Goal: Information Seeking & Learning: Learn about a topic

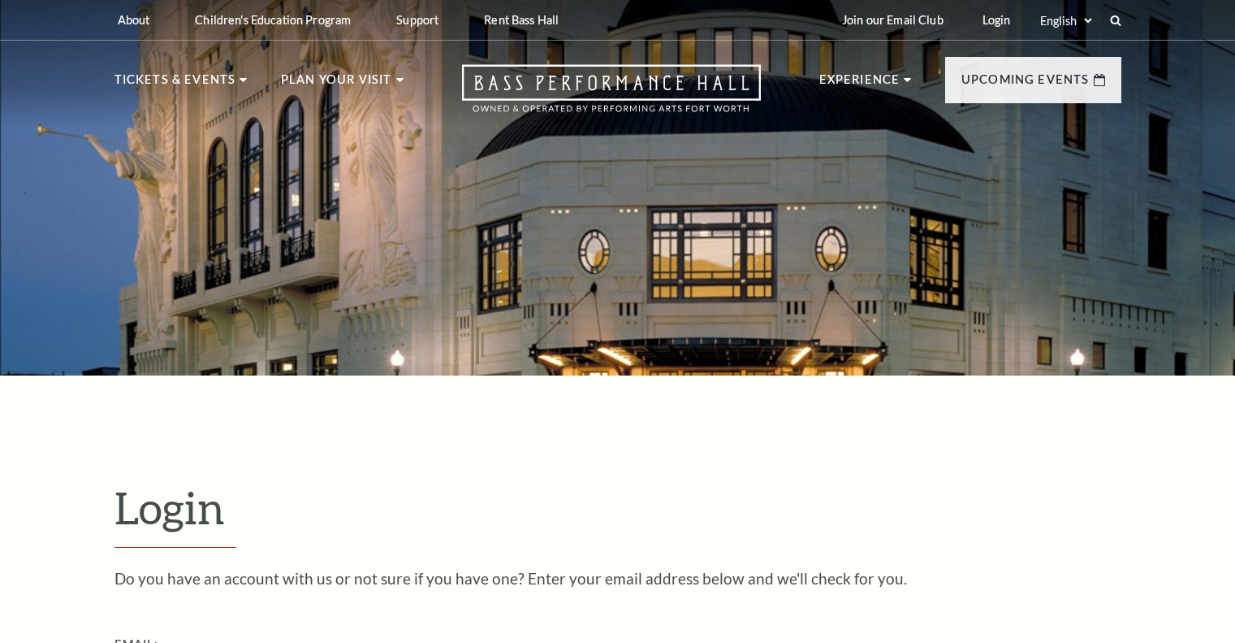
scroll to position [481, 0]
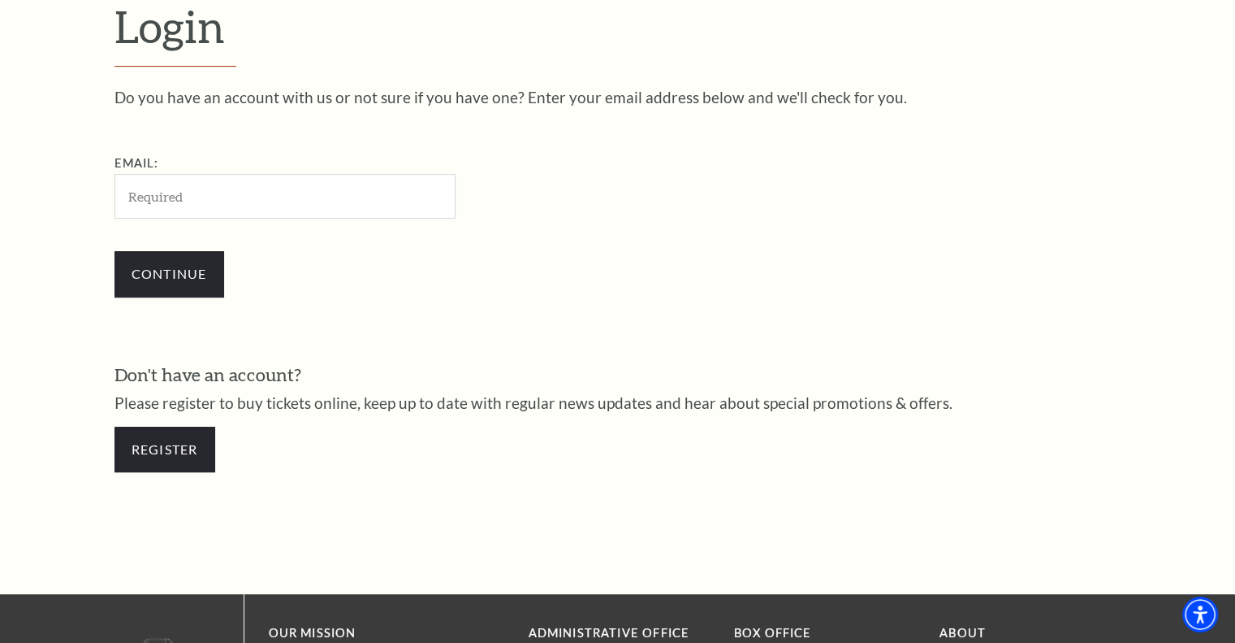
click at [211, 202] on input "Email:" at bounding box center [285, 196] width 341 height 45
type input "[EMAIL_ADDRESS][DOMAIN_NAME]"
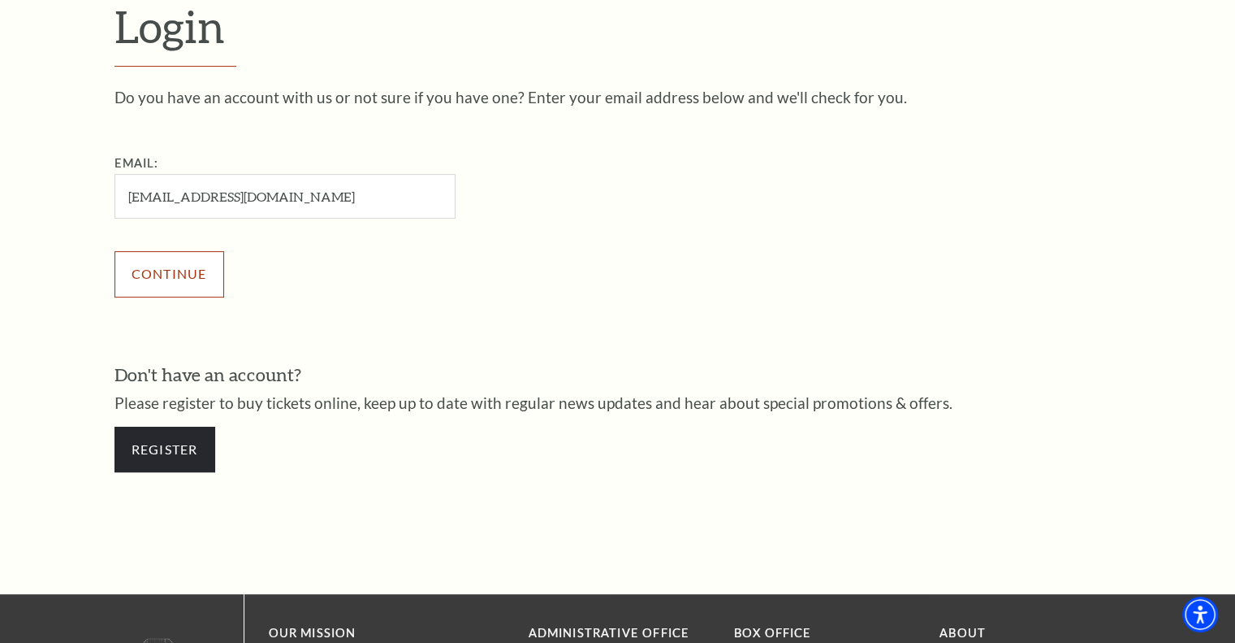
click at [198, 270] on input "Continue" at bounding box center [170, 273] width 110 height 45
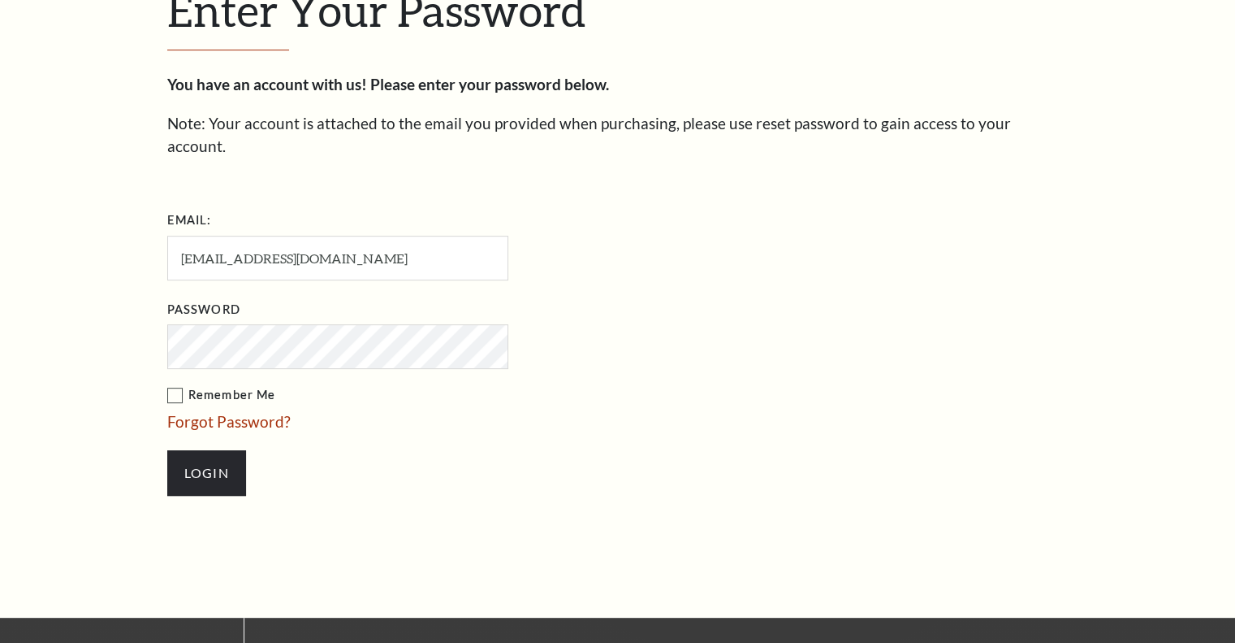
scroll to position [495, 0]
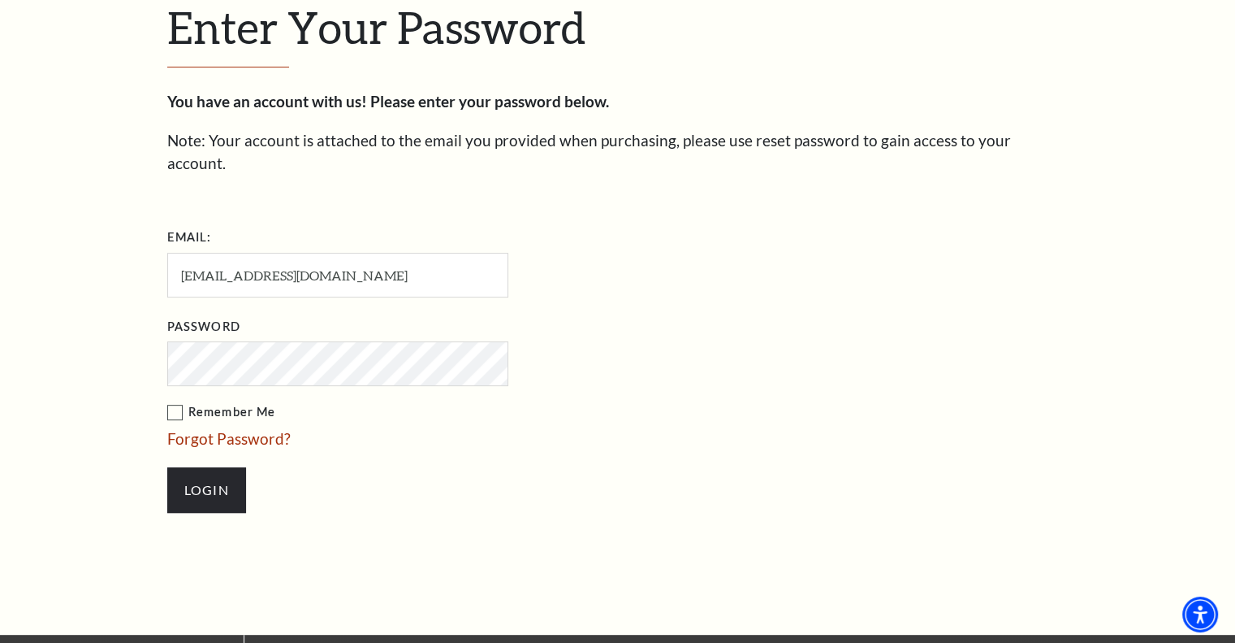
click at [169, 402] on label "Remember Me" at bounding box center [419, 412] width 504 height 20
click at [0, 0] on input "Remember Me" at bounding box center [0, 0] width 0 height 0
click at [212, 467] on input "Login" at bounding box center [206, 489] width 79 height 45
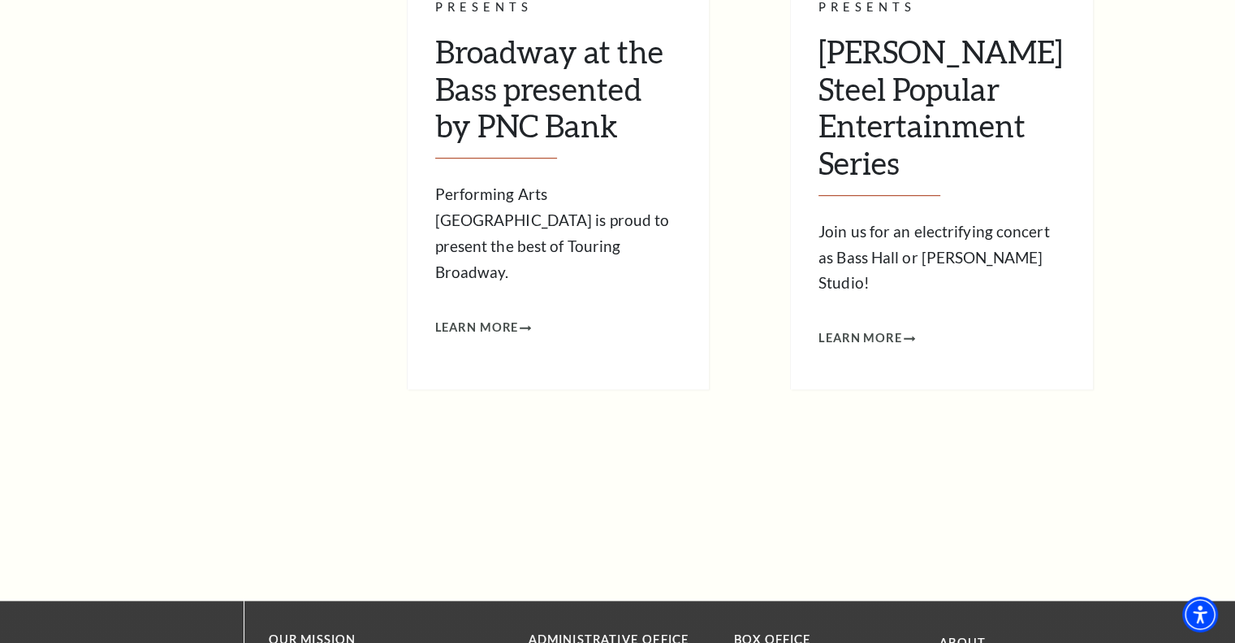
scroll to position [959, 0]
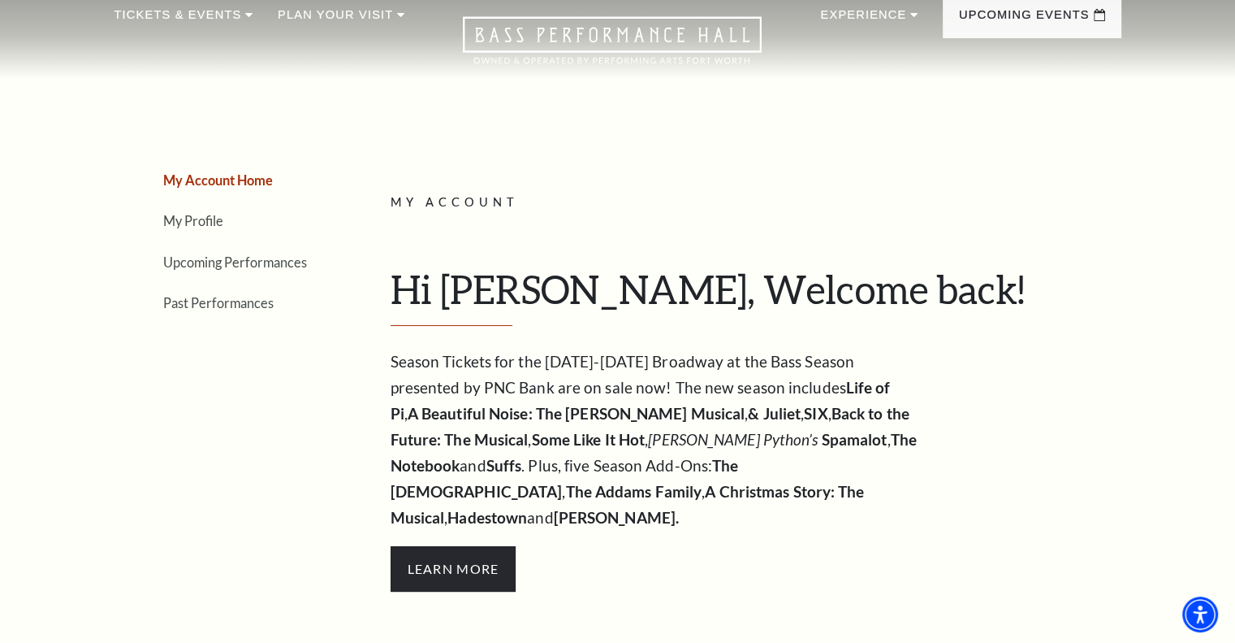
scroll to position [49, 0]
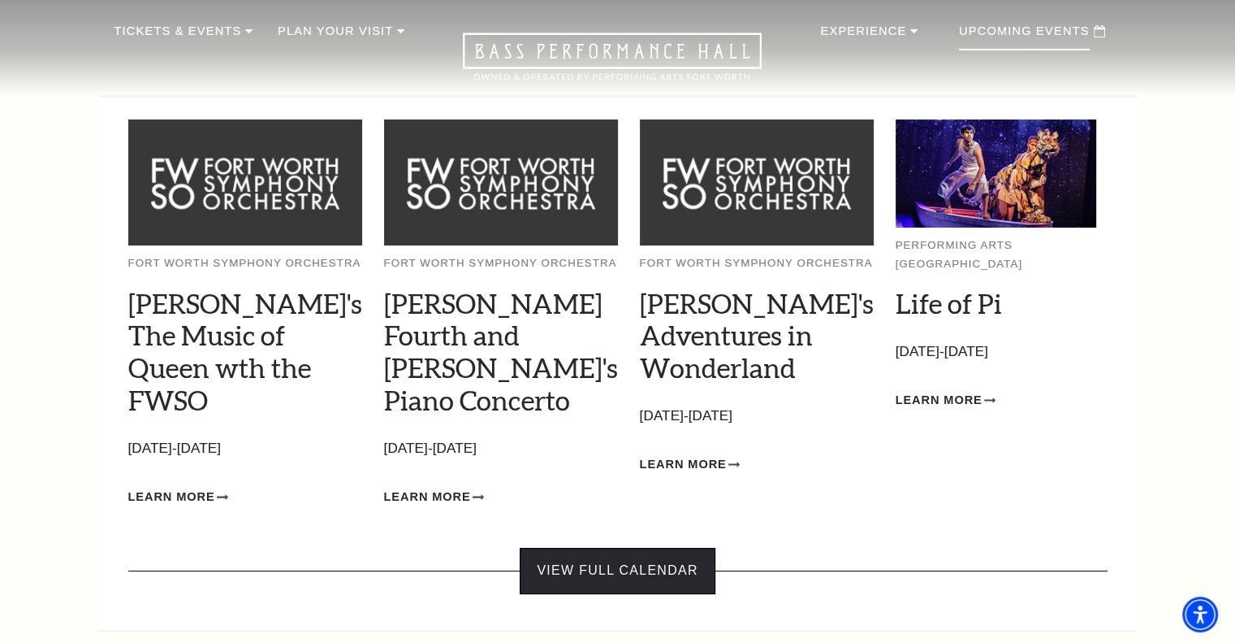
click at [669, 547] on link "View Full Calendar" at bounding box center [617, 569] width 195 height 45
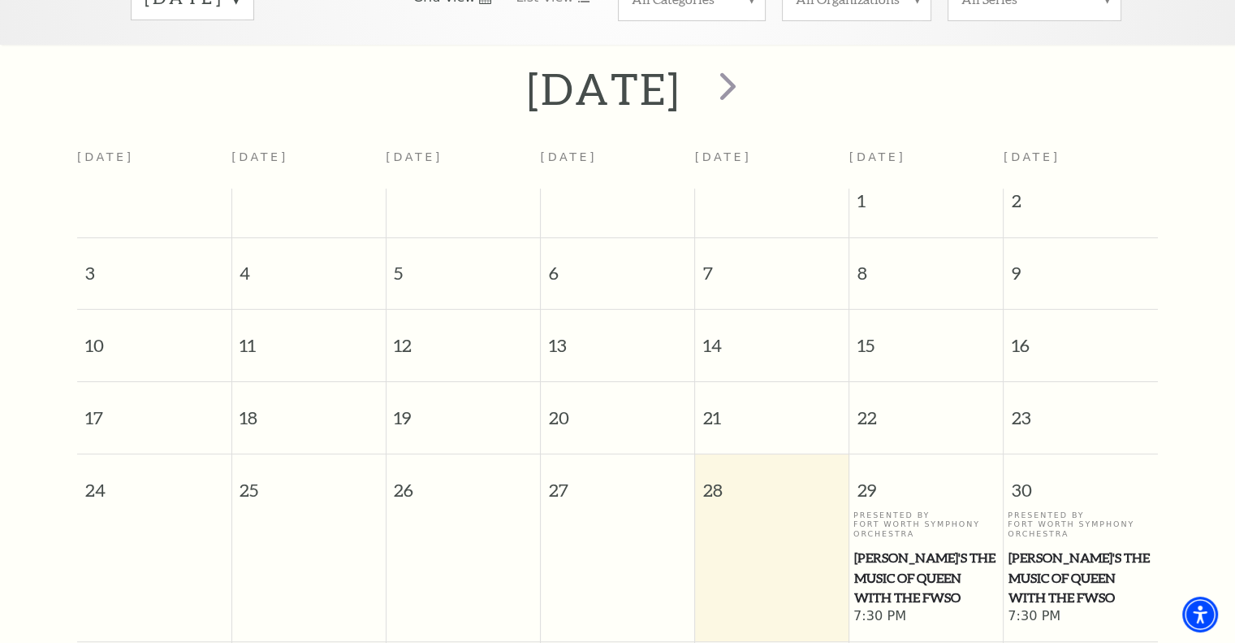
scroll to position [148, 0]
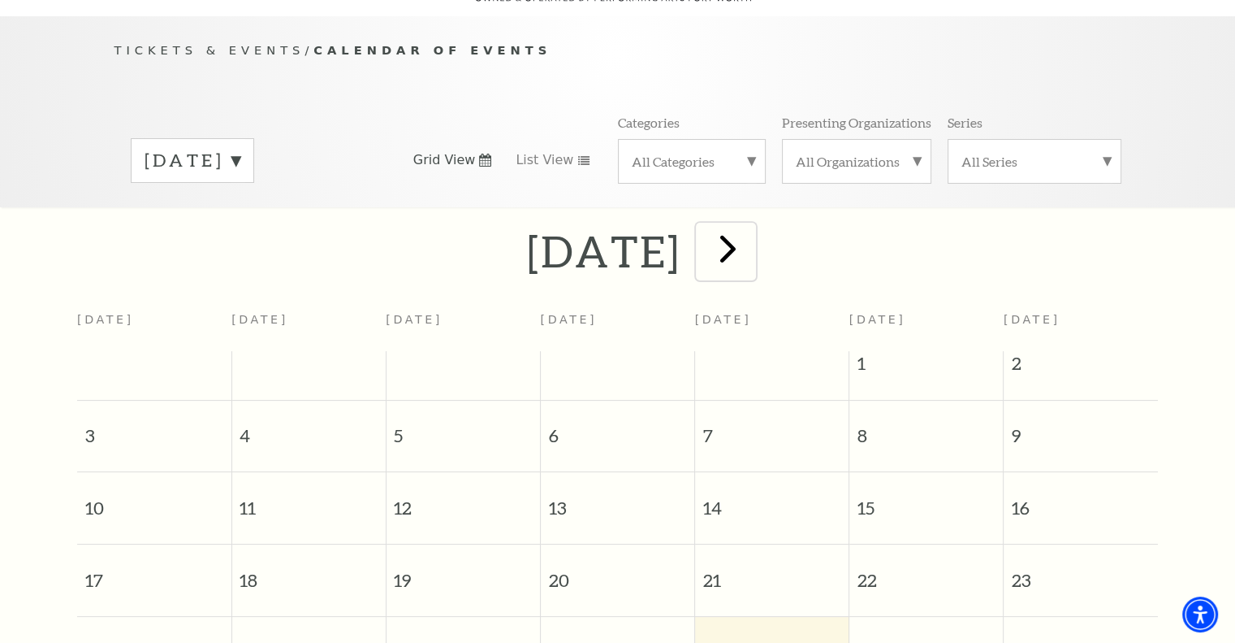
click at [751, 233] on span "next" at bounding box center [728, 248] width 46 height 46
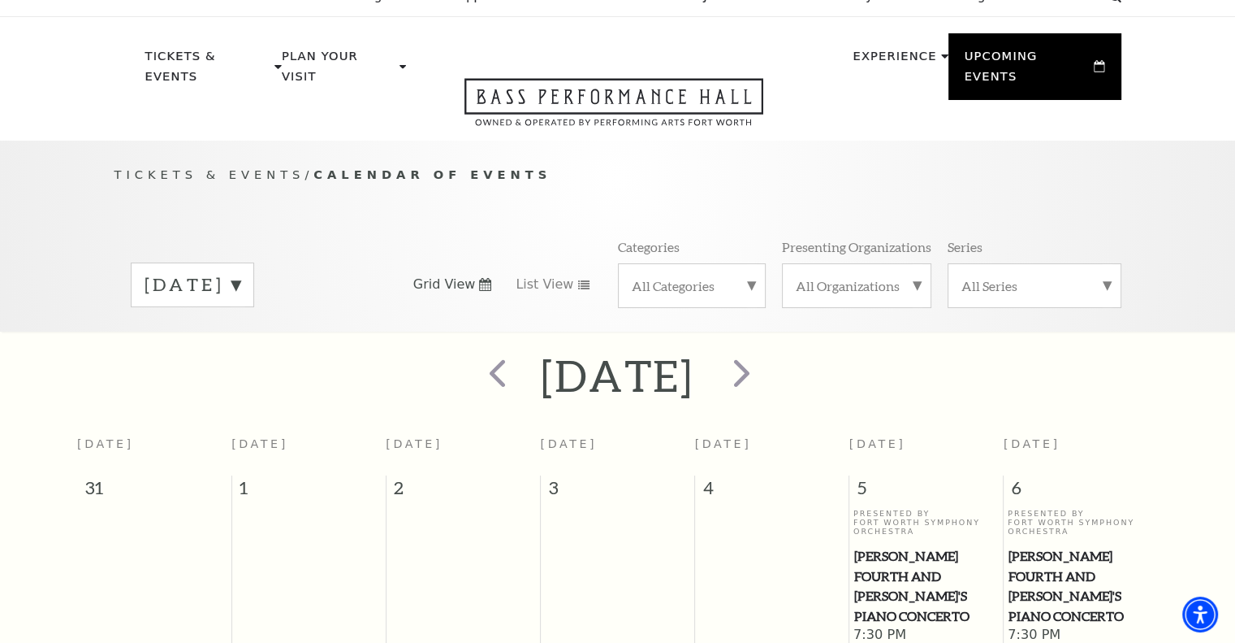
scroll to position [0, 0]
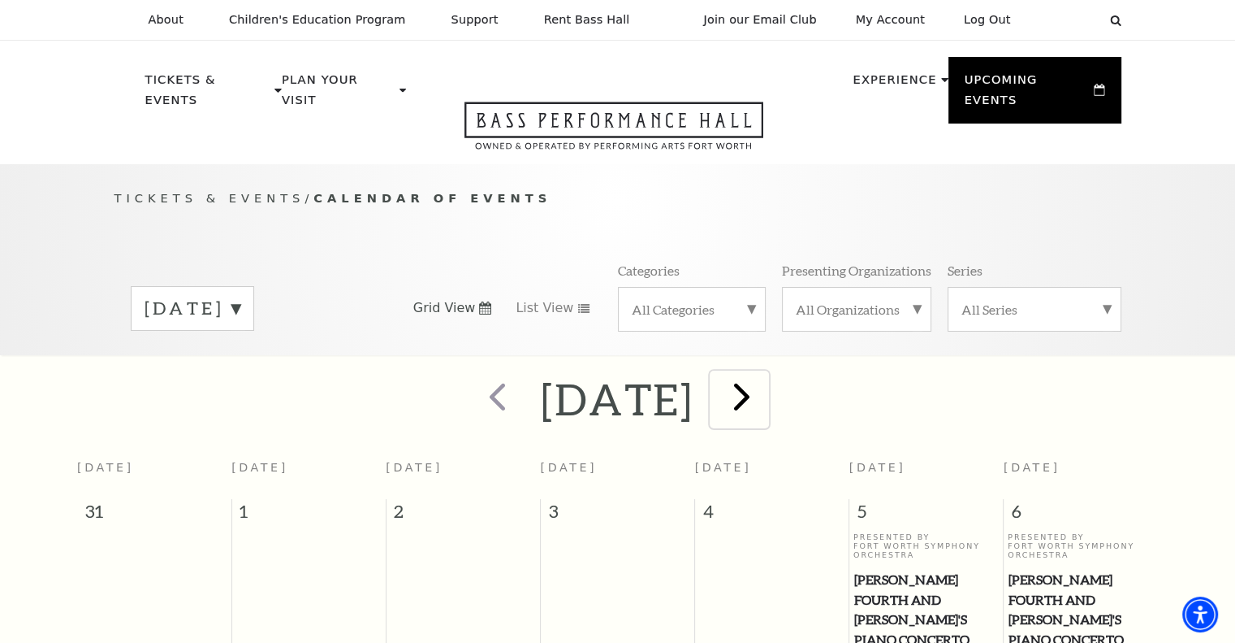
click at [765, 379] on span "next" at bounding box center [742, 396] width 46 height 46
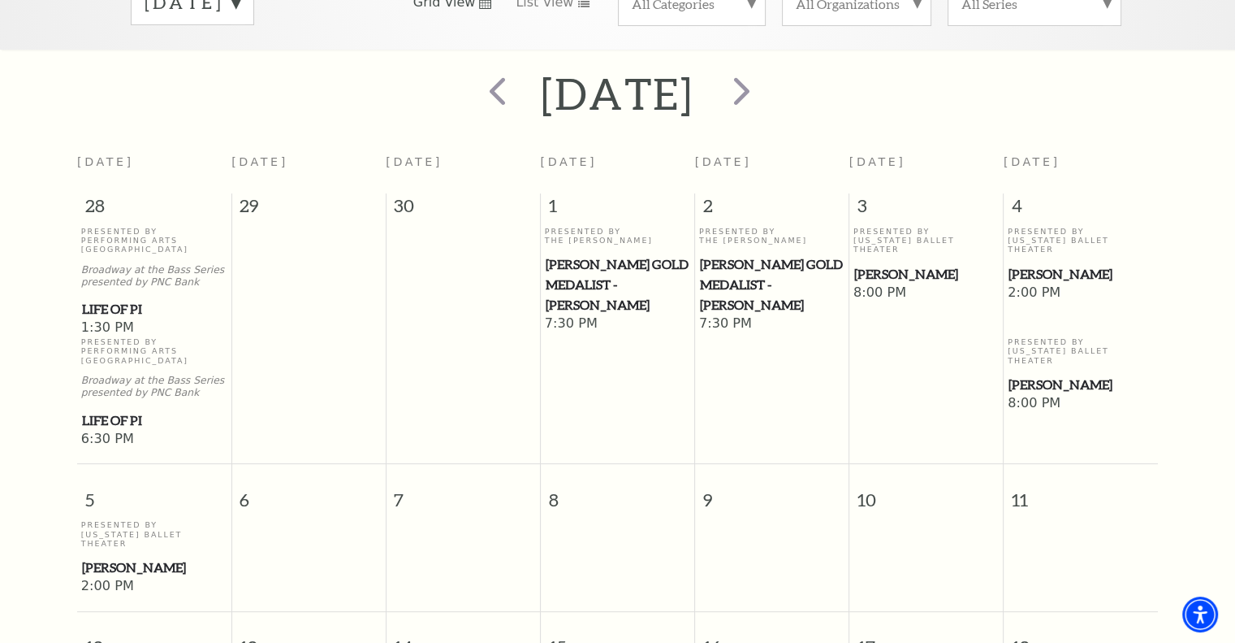
scroll to position [175, 0]
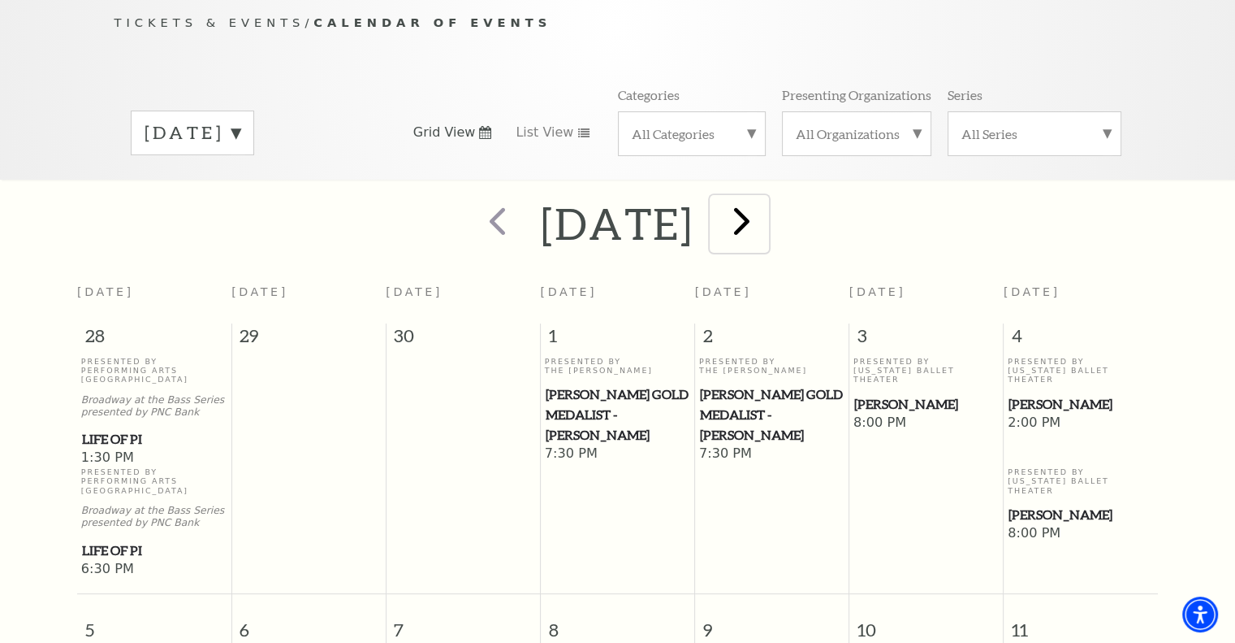
click at [765, 204] on span "next" at bounding box center [742, 220] width 46 height 46
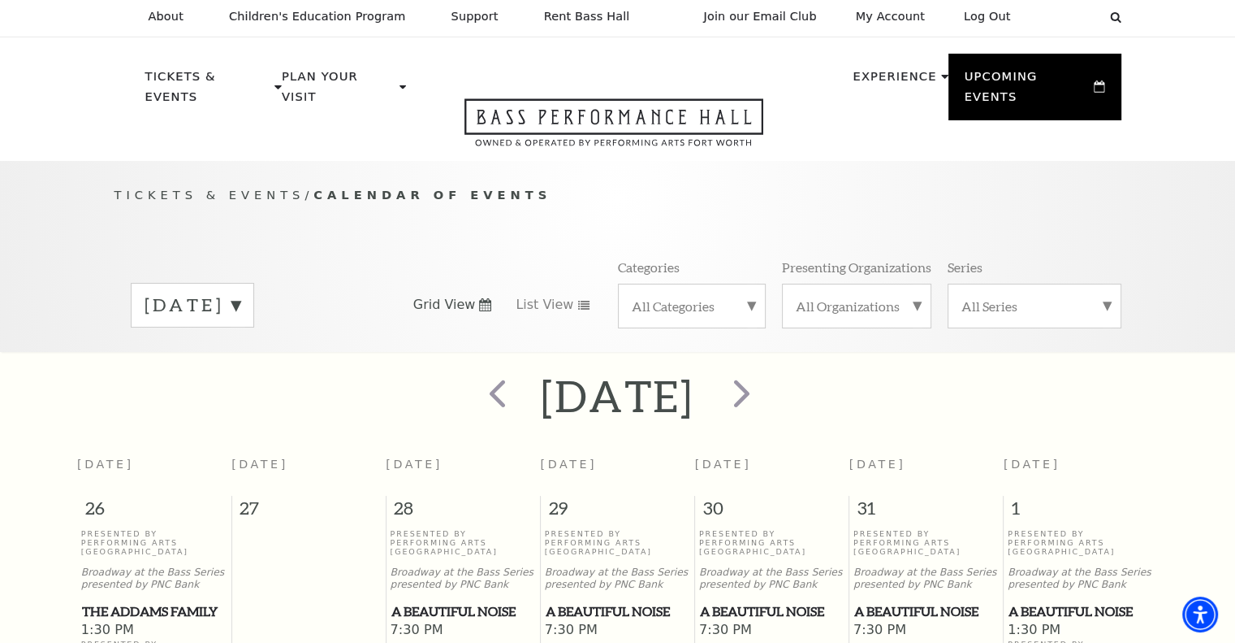
scroll to position [0, 0]
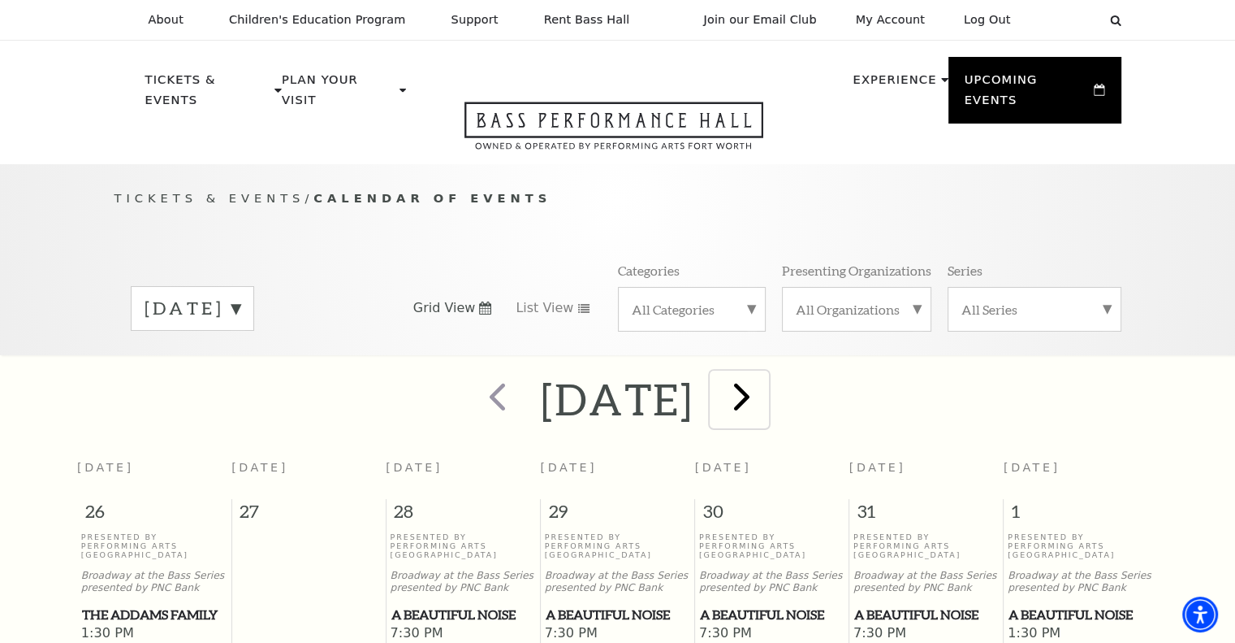
click at [765, 382] on span "next" at bounding box center [742, 396] width 46 height 46
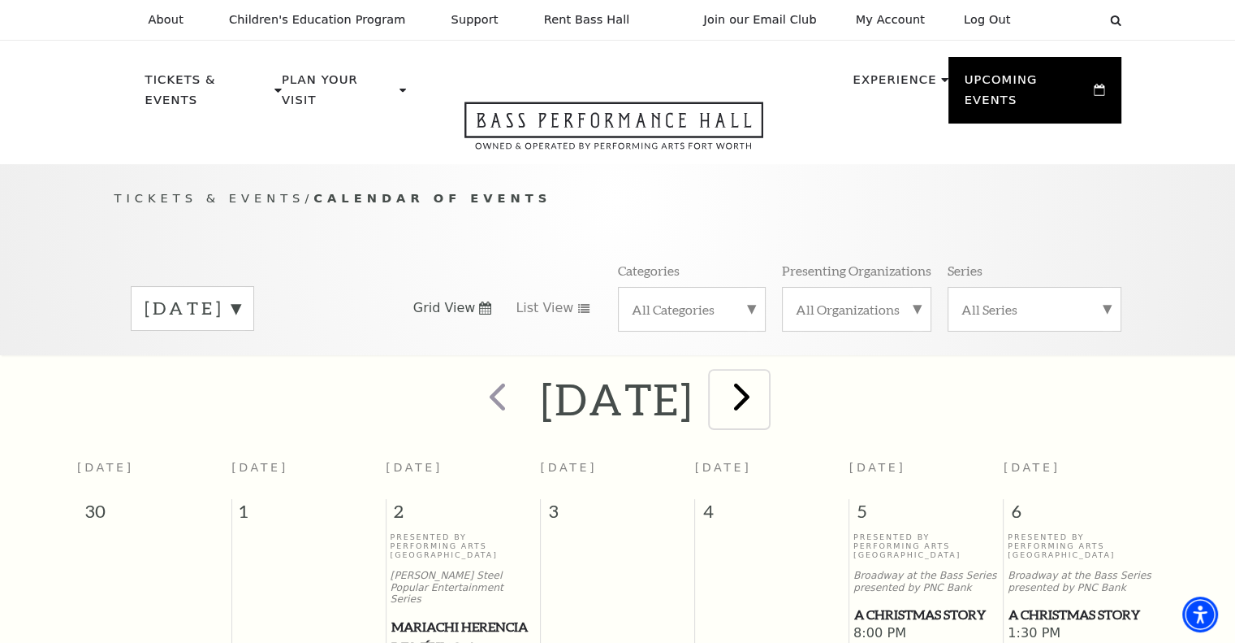
click at [765, 380] on span "next" at bounding box center [742, 396] width 46 height 46
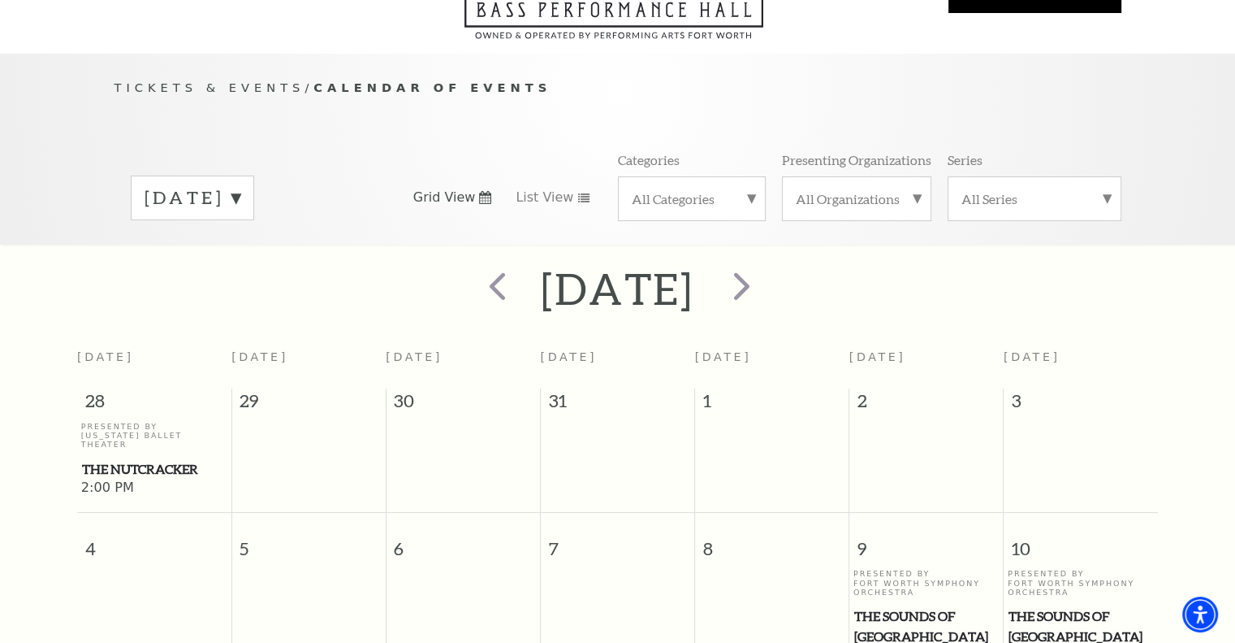
scroll to position [67, 0]
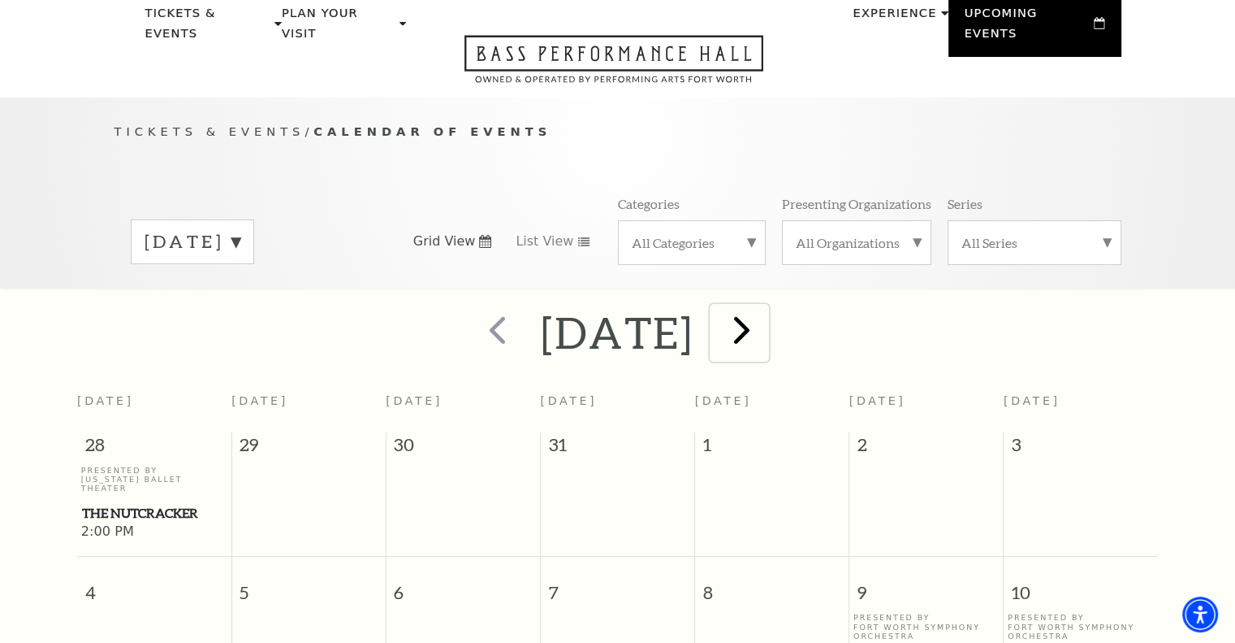
click at [765, 314] on span "next" at bounding box center [742, 329] width 46 height 46
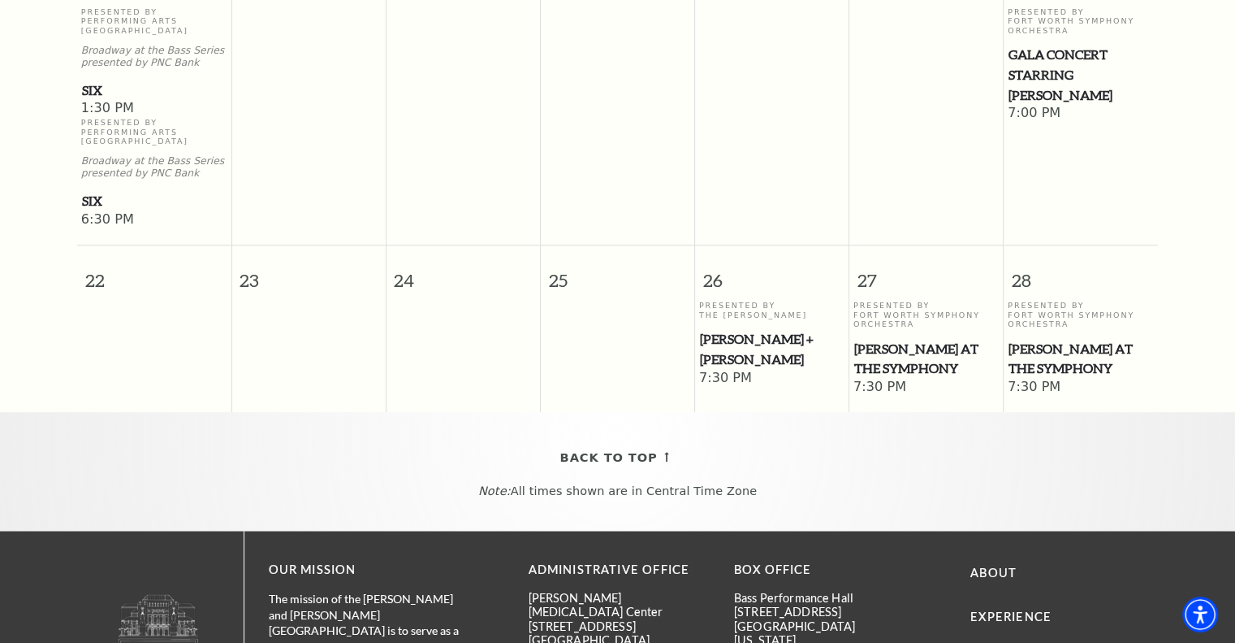
scroll to position [945, 0]
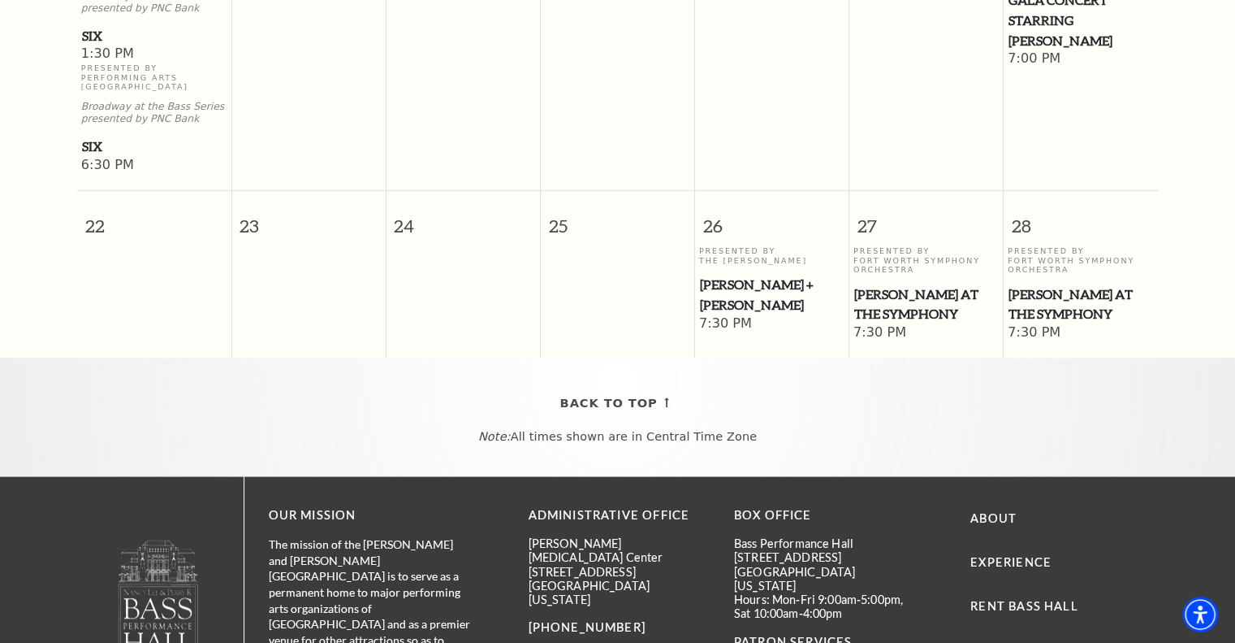
click at [186, 619] on img at bounding box center [158, 598] width 83 height 119
